Goal: Navigation & Orientation: Find specific page/section

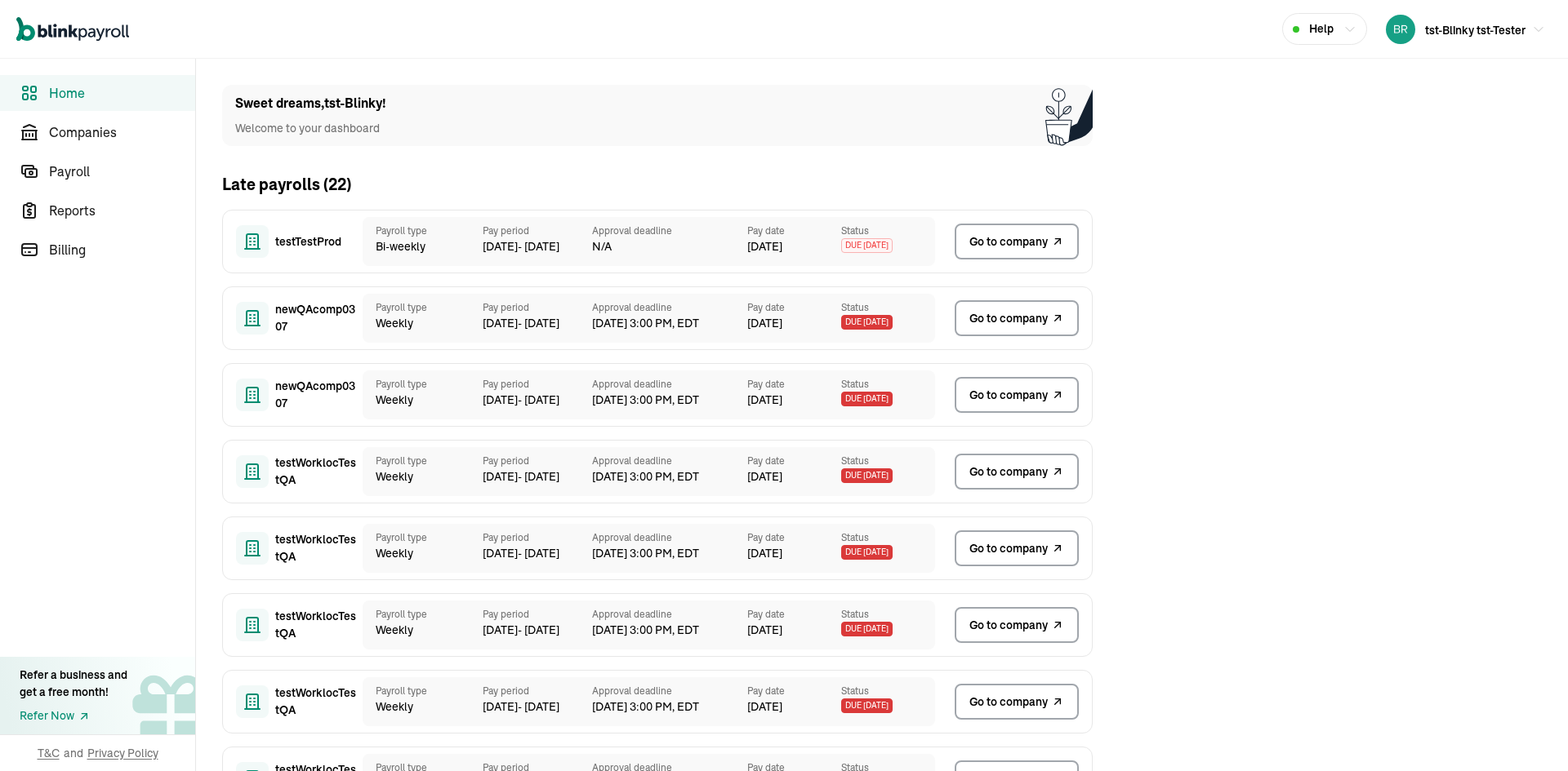
click at [1426, 35] on span "tst-Blinky tst-Tester" at bounding box center [1474, 29] width 100 height 15
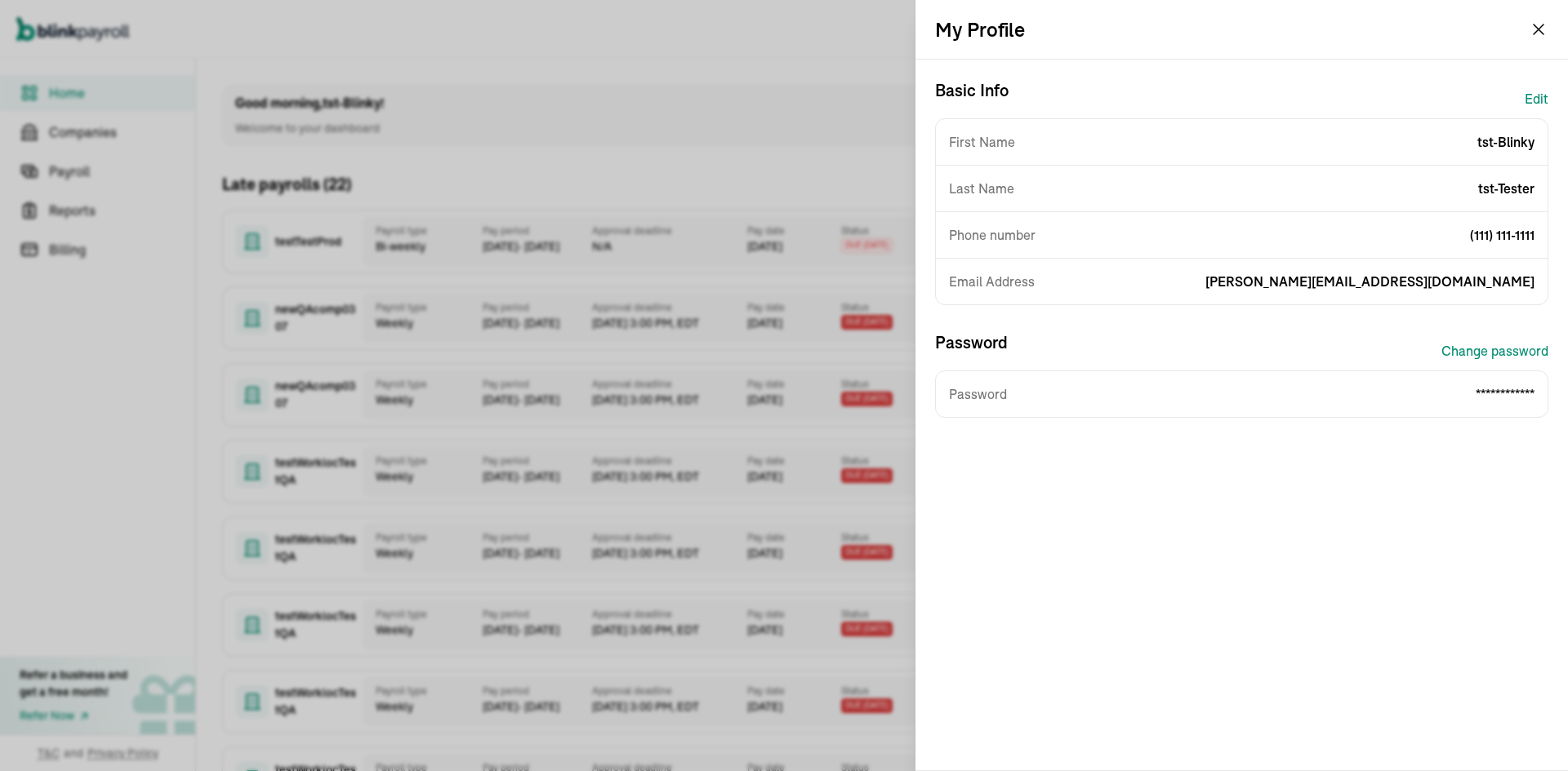
click at [1541, 93] on button "Edit" at bounding box center [1537, 98] width 23 height 39
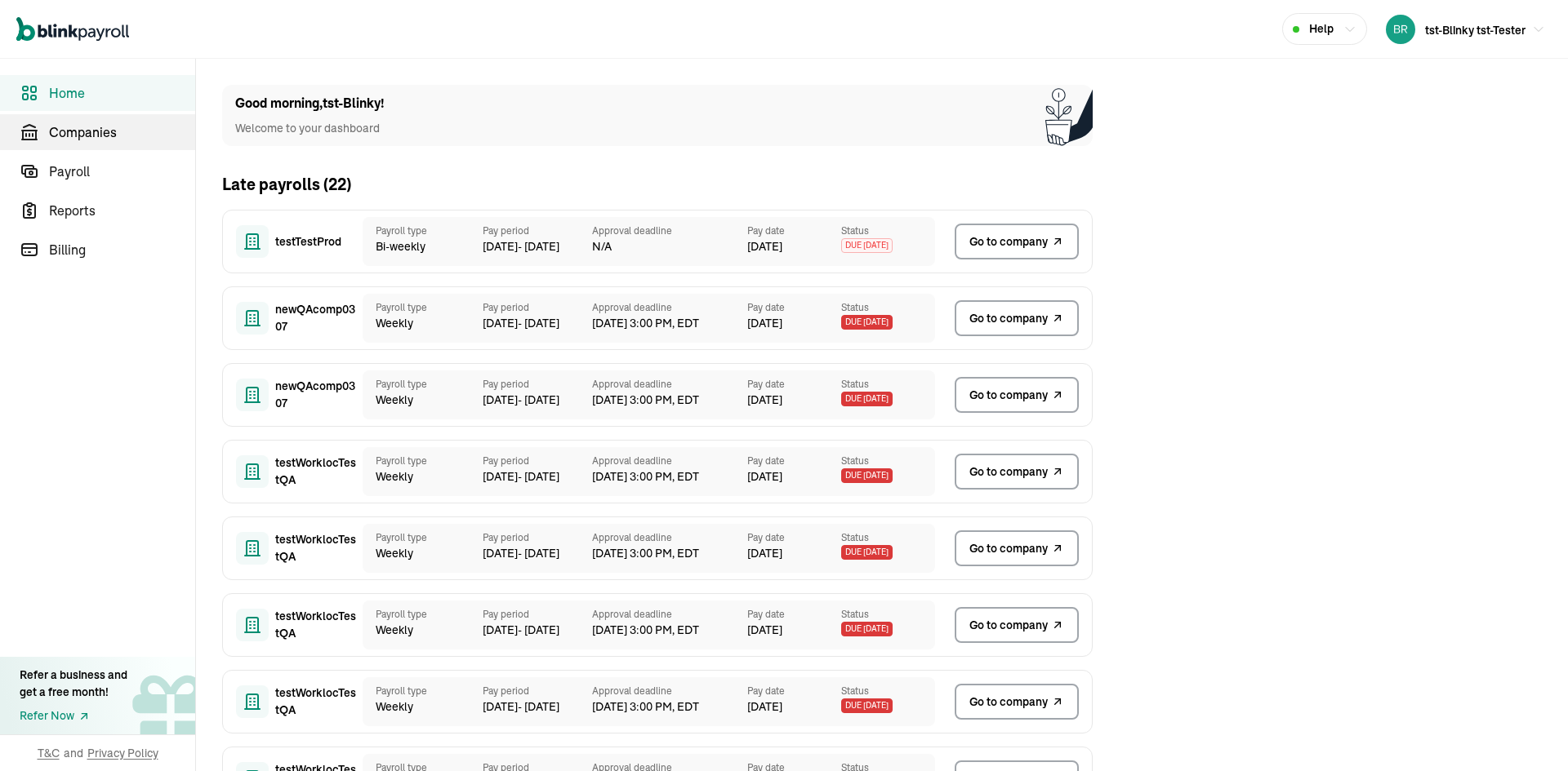
click at [71, 134] on span "Companies" at bounding box center [122, 133] width 146 height 19
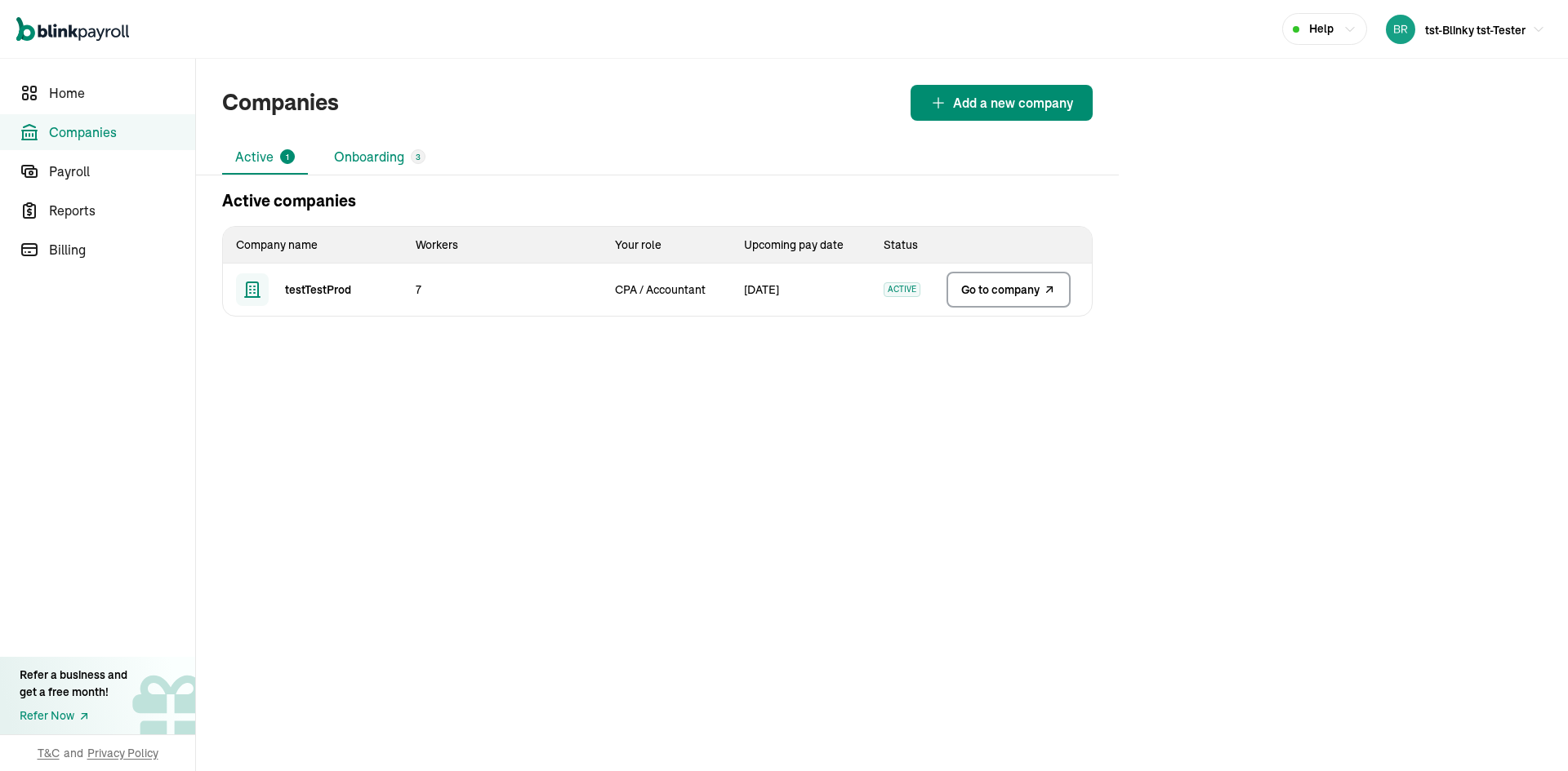
click at [377, 155] on li "Onboarding 3" at bounding box center [379, 157] width 118 height 34
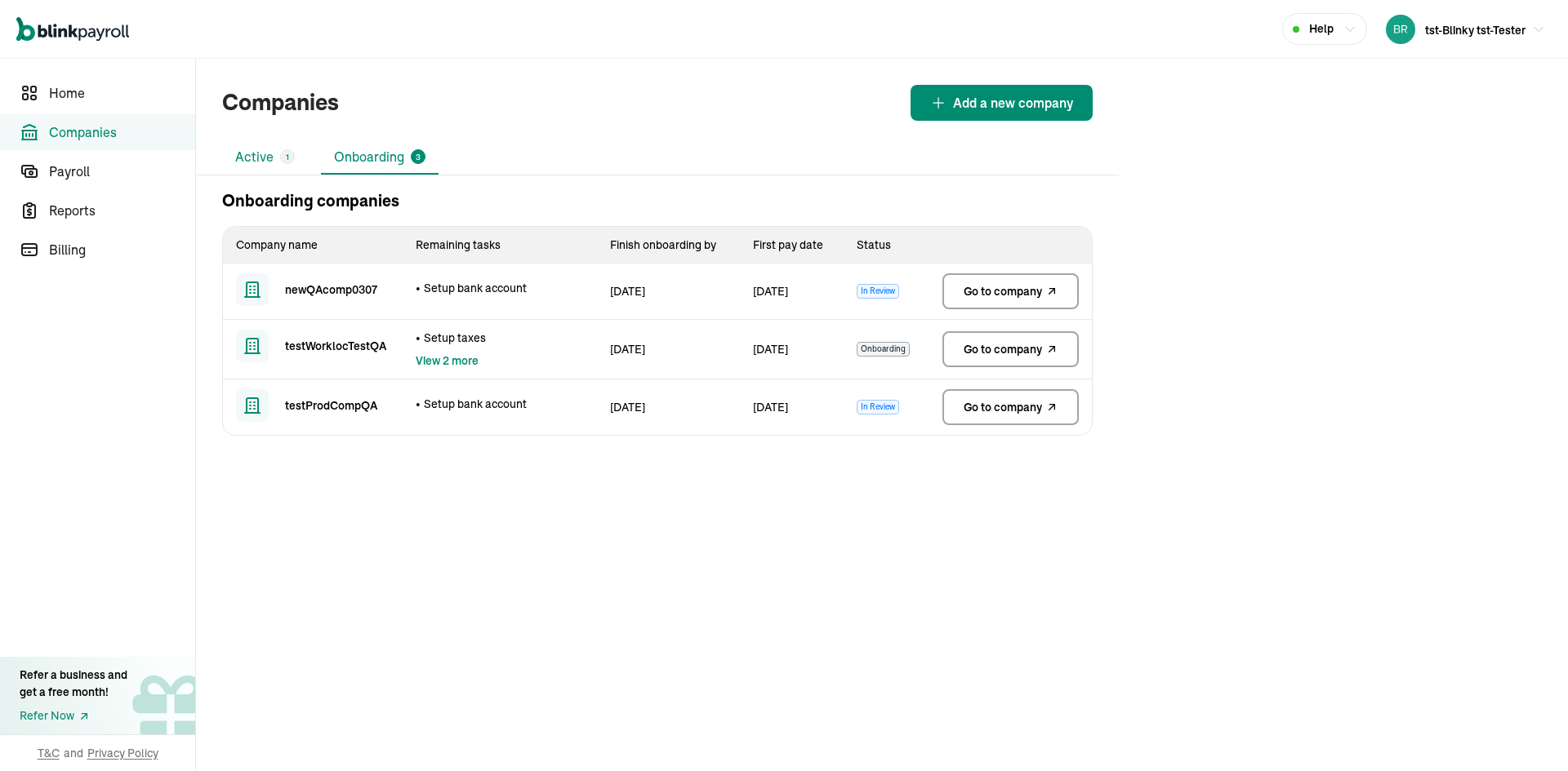
click at [257, 164] on li "Active 1" at bounding box center [265, 157] width 86 height 34
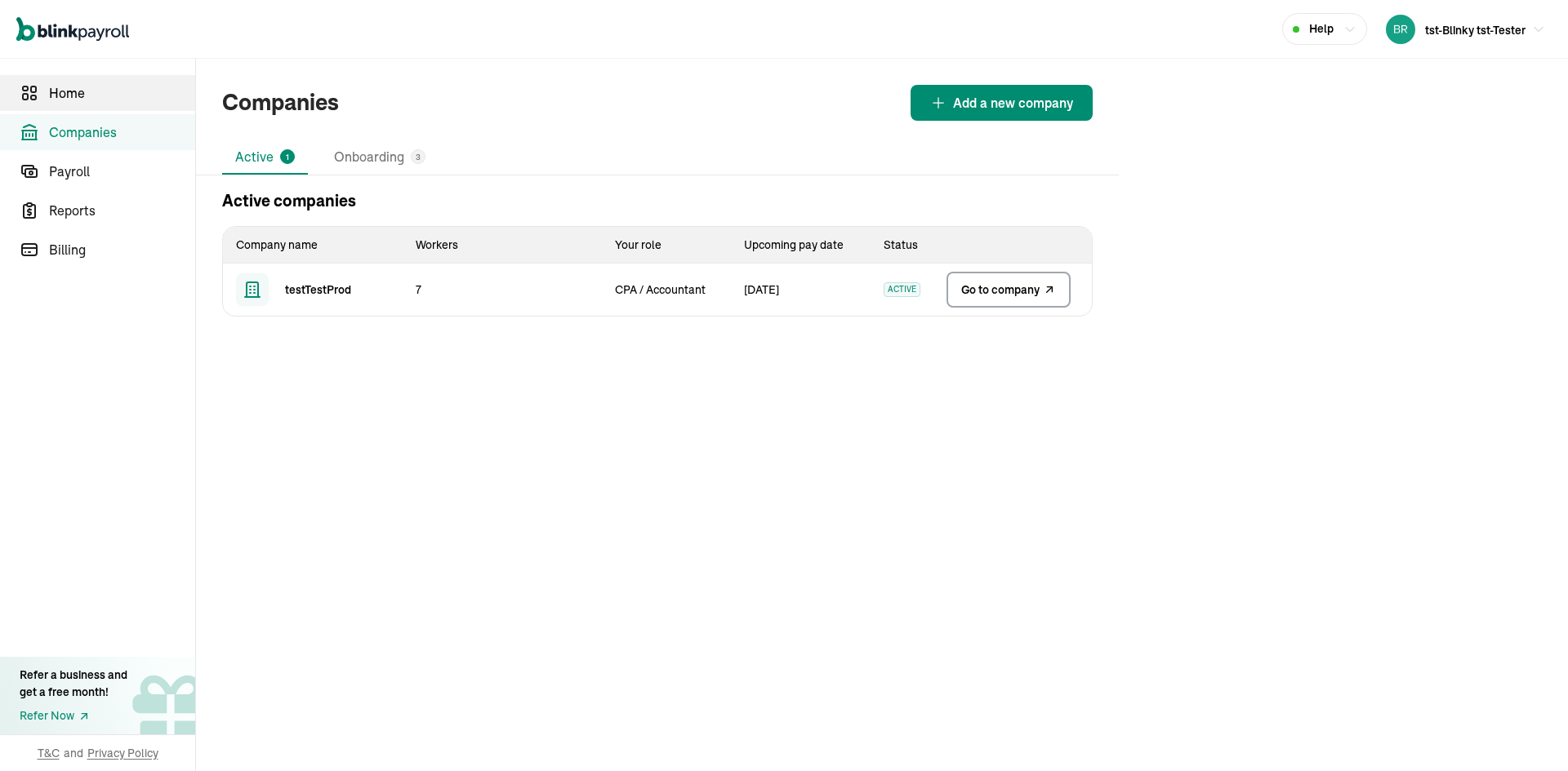
click at [92, 99] on span "Home" at bounding box center [122, 93] width 146 height 19
